Goal: Task Accomplishment & Management: Complete application form

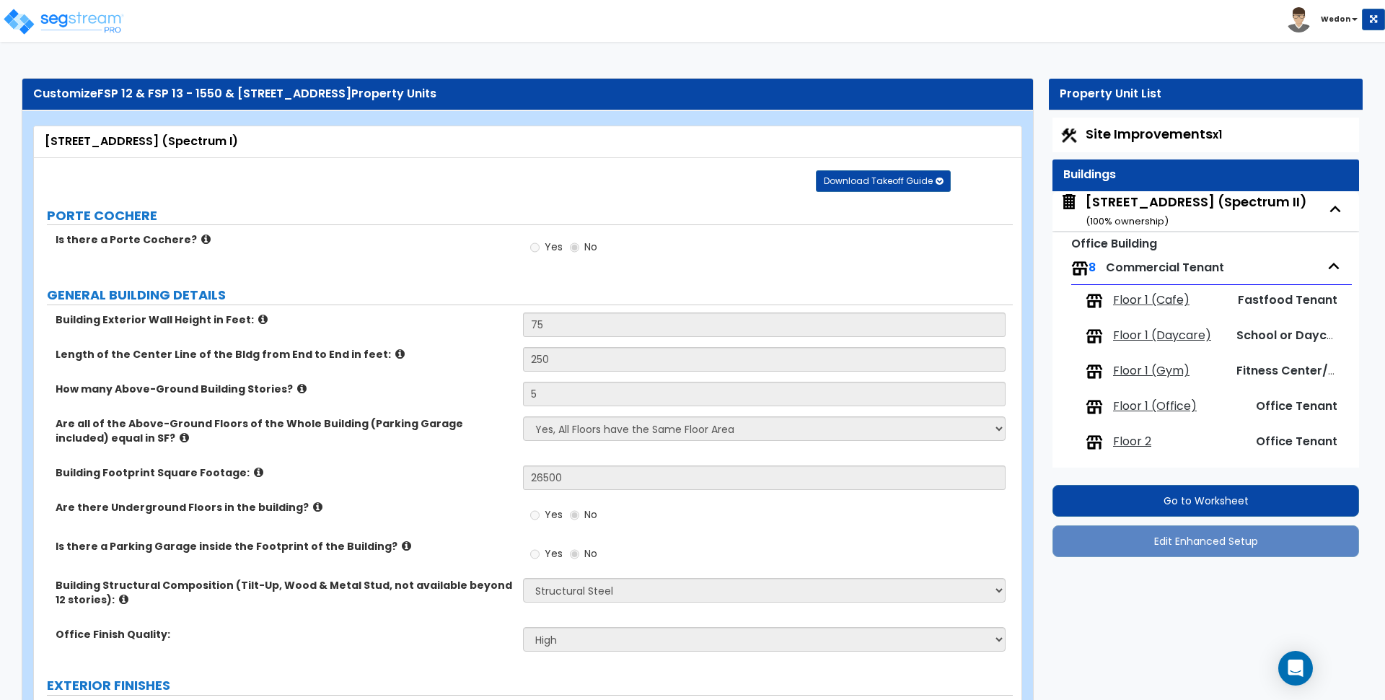
select select "4"
select select "2"
select select "3"
select select "5"
select select "13"
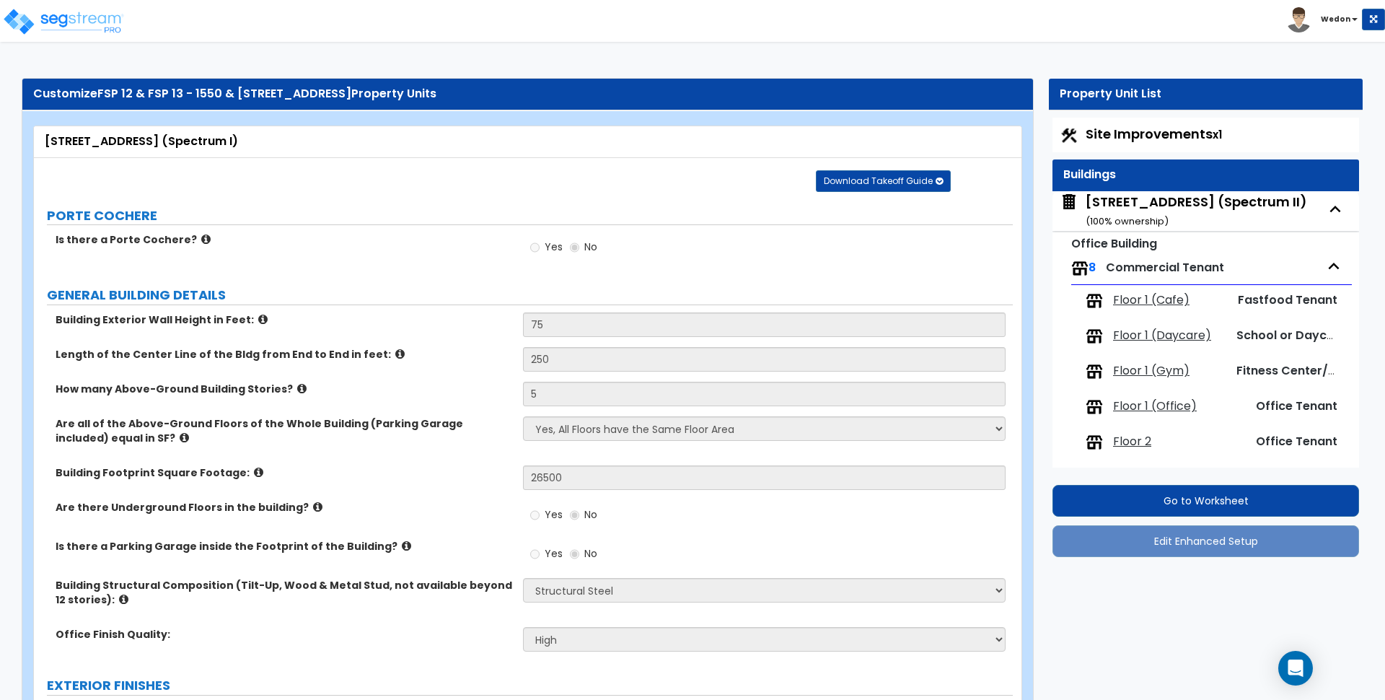
select select "2"
select select "6"
select select "2"
select select "1"
select select "3"
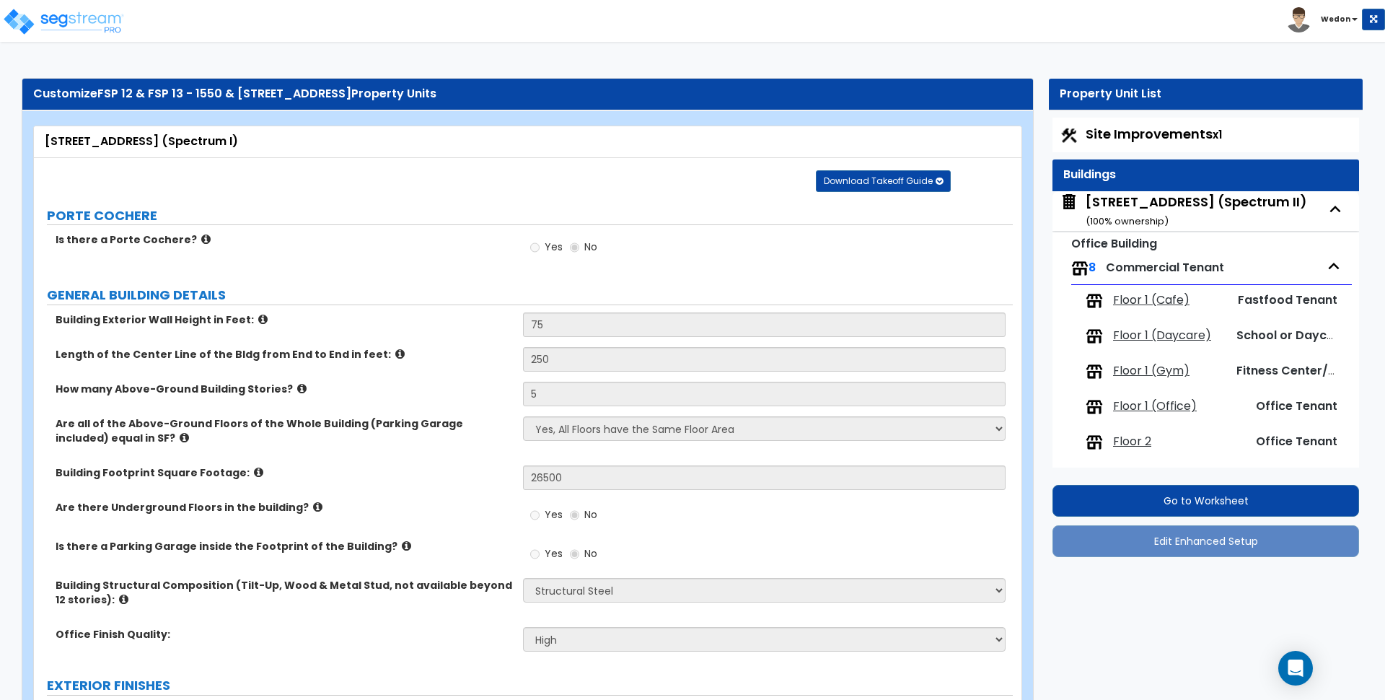
select select "1"
select select "3"
select select "2"
select select "1"
select select "2"
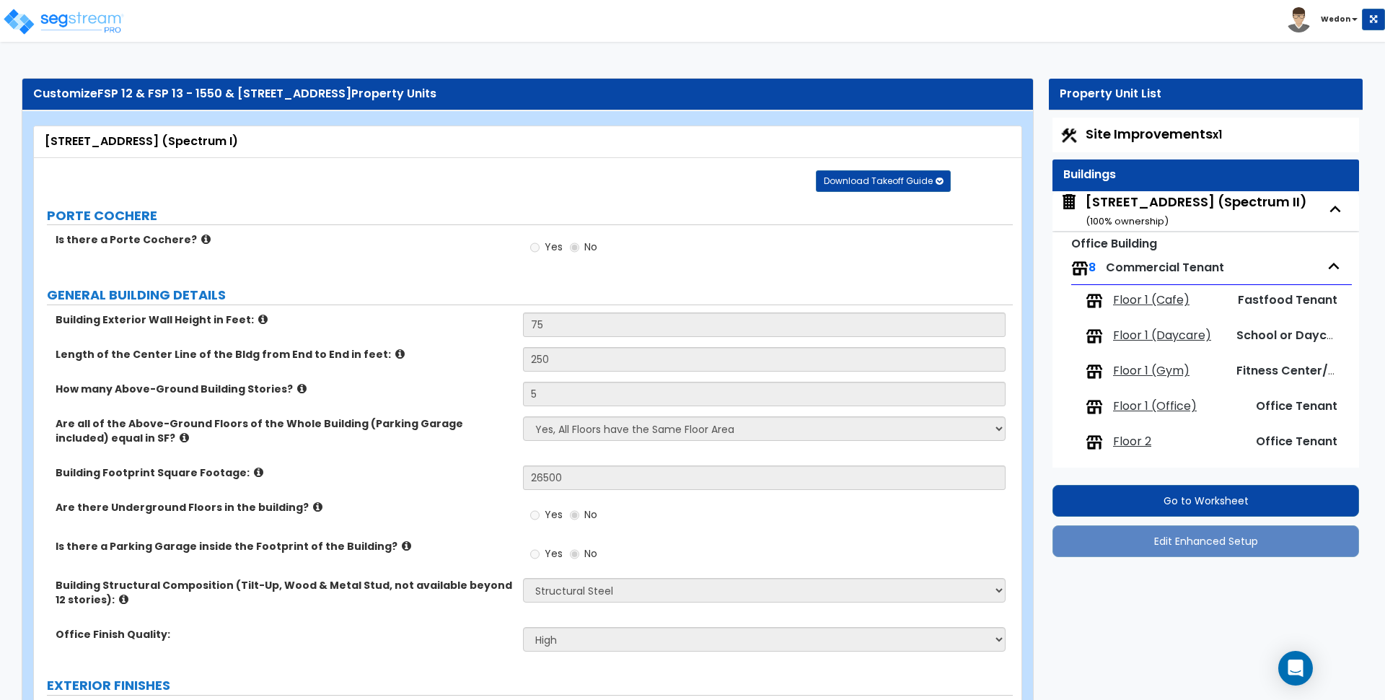
select select "2"
select select "3"
select select "1"
select select "2"
select select "1"
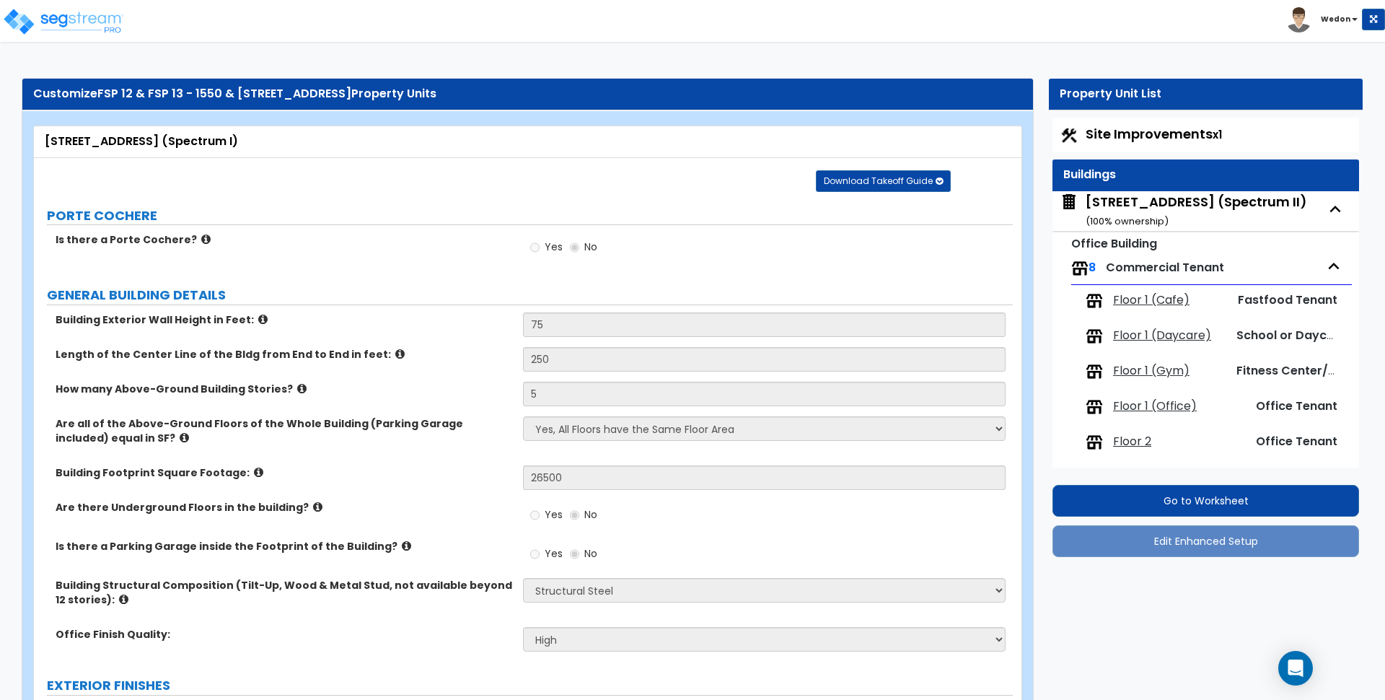
select select "6"
